Goal: Check status: Check status

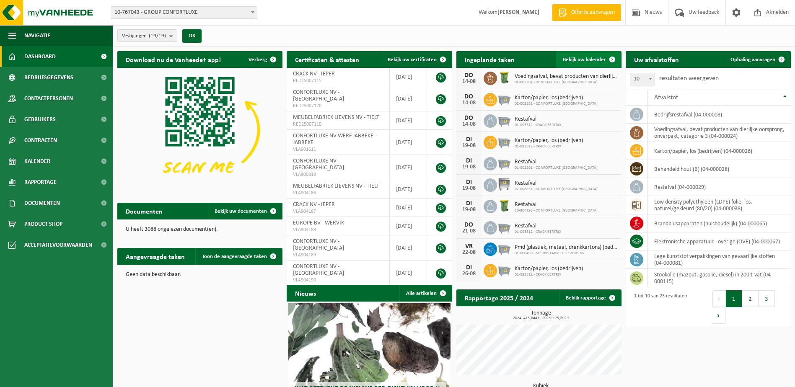
click at [587, 57] on span "Bekijk uw kalender" at bounding box center [584, 59] width 43 height 5
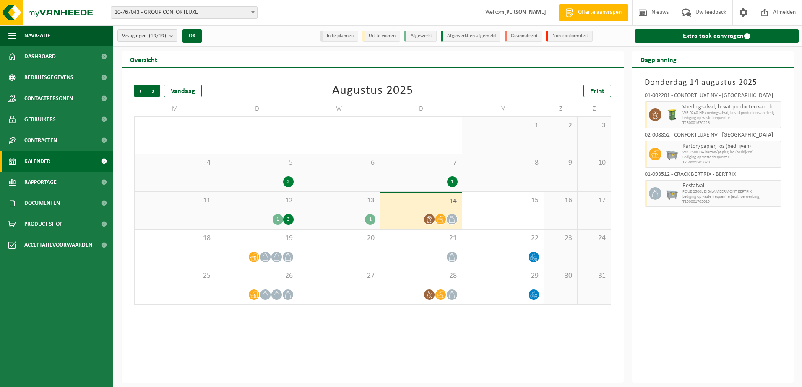
click at [675, 107] on div at bounding box center [671, 114] width 17 height 27
click at [48, 180] on span "Rapportage" at bounding box center [40, 182] width 32 height 21
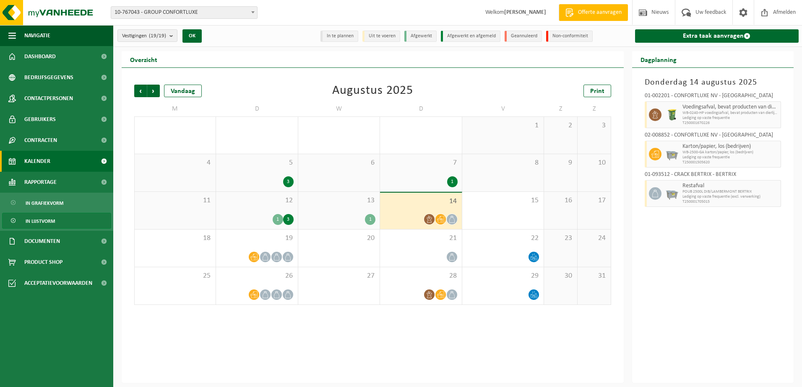
click at [54, 219] on span "In lijstvorm" at bounding box center [40, 221] width 29 height 16
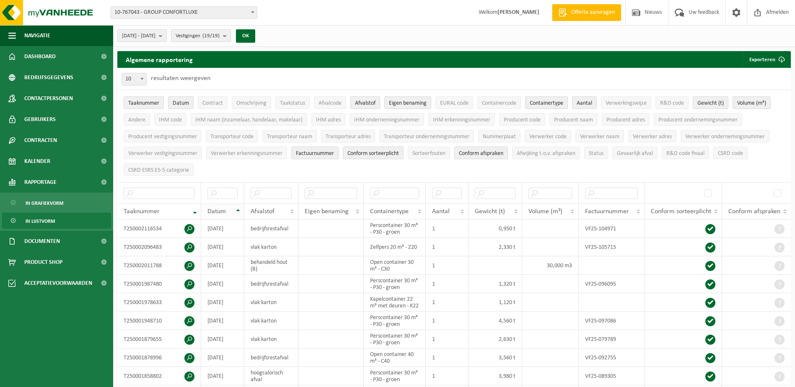
click at [239, 208] on th "Datum" at bounding box center [222, 212] width 43 height 16
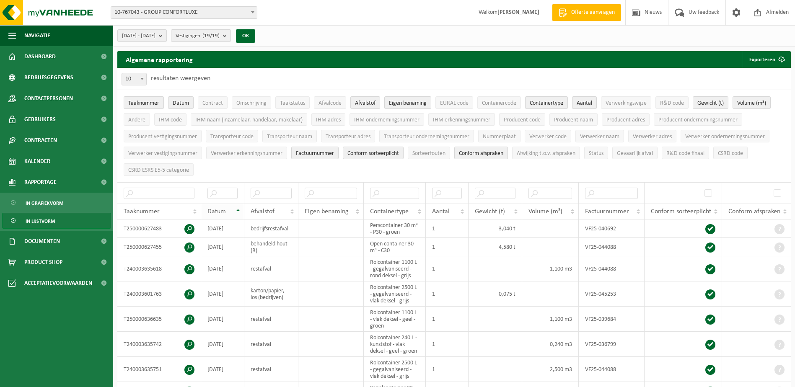
click at [237, 210] on th "Datum" at bounding box center [222, 212] width 43 height 16
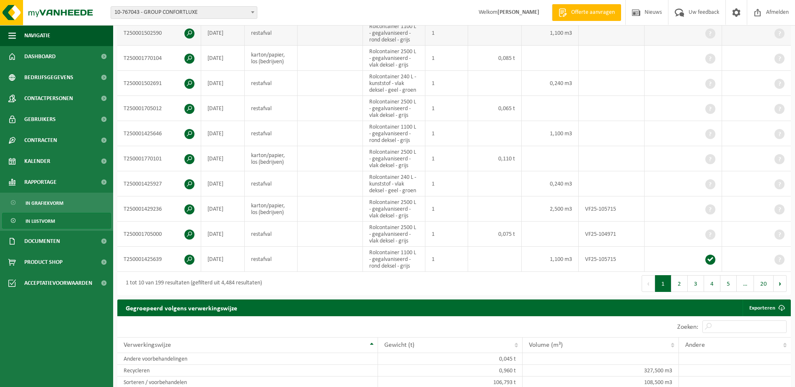
scroll to position [252, 0]
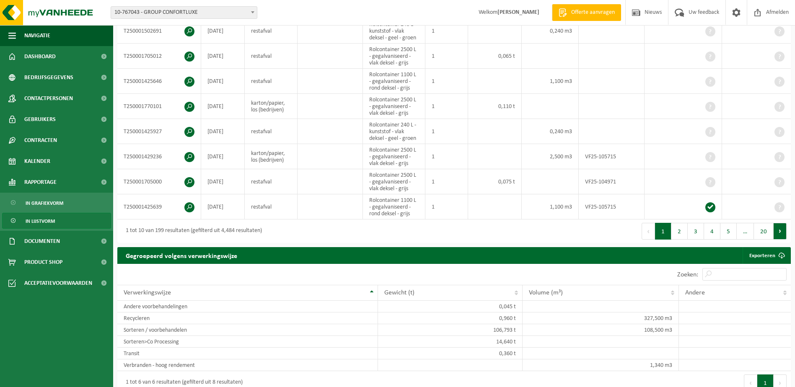
click at [787, 229] on button "Volgende" at bounding box center [780, 231] width 13 height 17
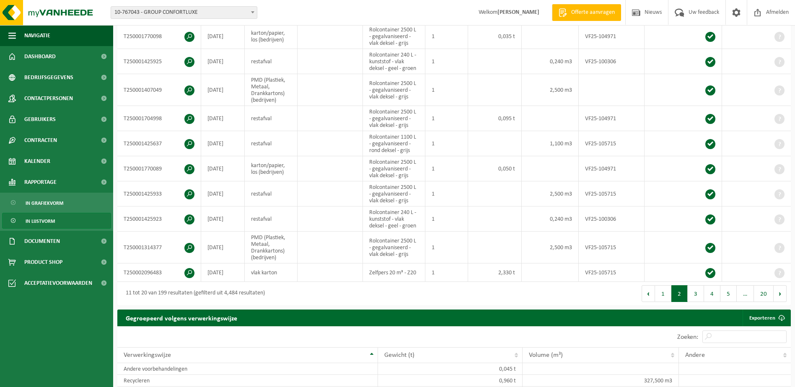
scroll to position [255, 0]
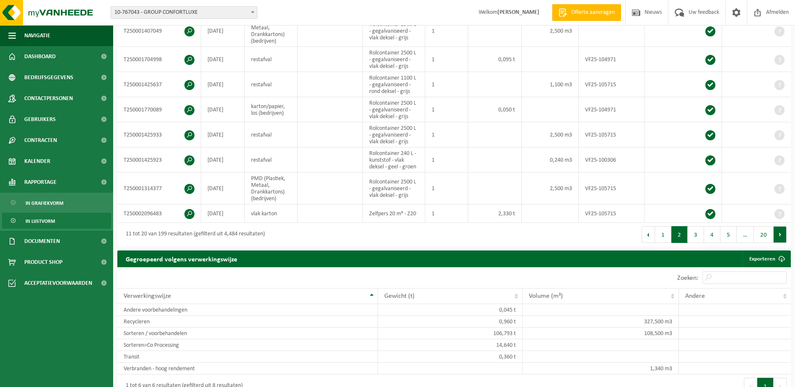
click at [783, 234] on button "Volgende" at bounding box center [780, 234] width 13 height 17
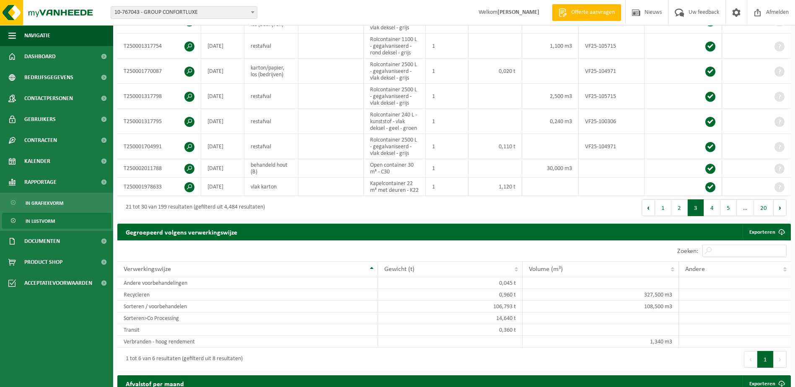
scroll to position [241, 0]
